Goal: Task Accomplishment & Management: Manage account settings

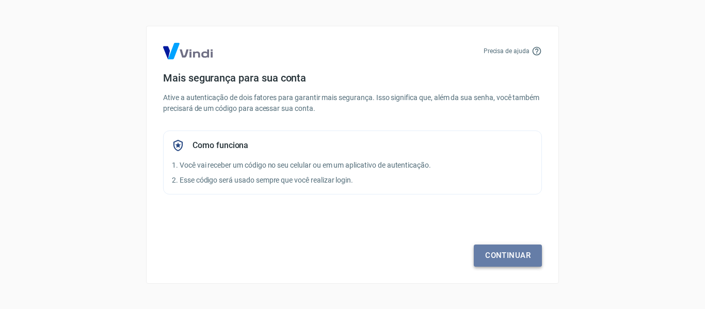
click at [504, 252] on link "Continuar" at bounding box center [508, 256] width 68 height 22
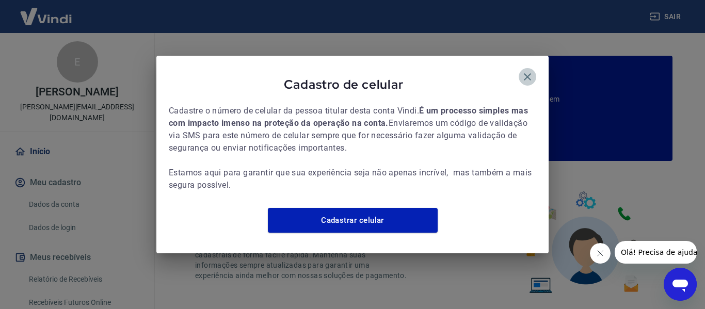
click at [529, 71] on icon "button" at bounding box center [527, 77] width 12 height 12
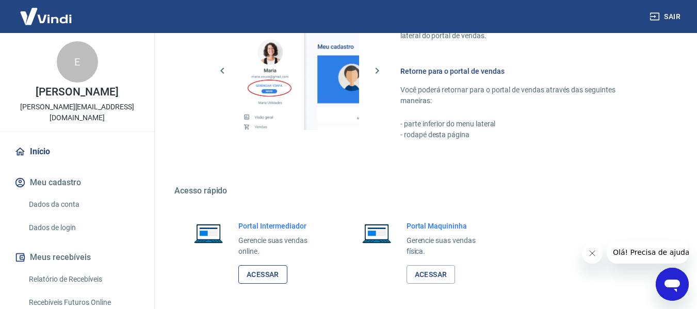
scroll to position [619, 0]
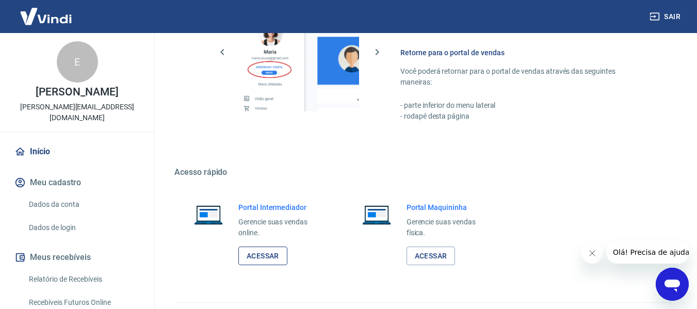
click at [272, 254] on link "Acessar" at bounding box center [262, 256] width 49 height 19
